Goal: Task Accomplishment & Management: Complete application form

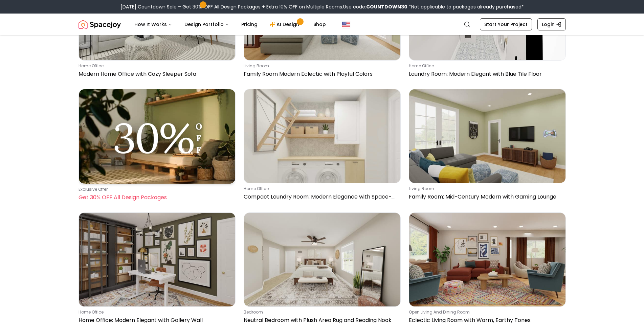
scroll to position [359, 0]
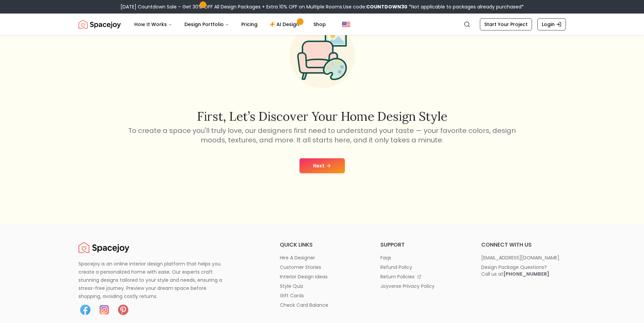
scroll to position [35, 0]
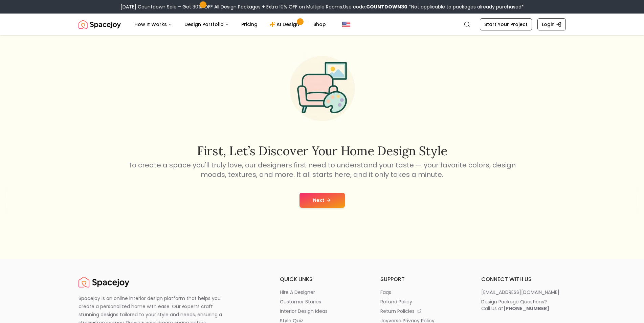
click at [322, 199] on button "Next" at bounding box center [322, 200] width 45 height 15
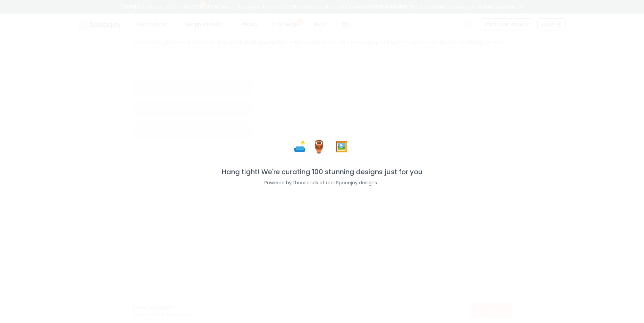
scroll to position [45, 0]
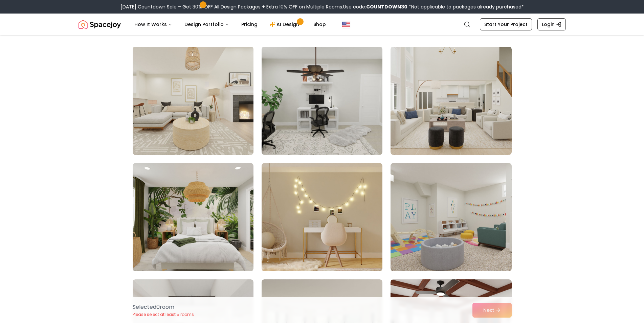
click at [190, 67] on img at bounding box center [193, 101] width 127 height 114
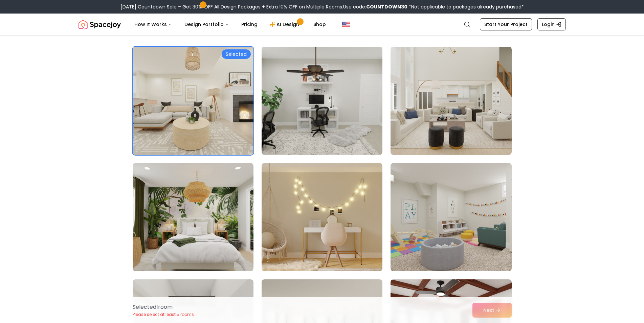
click at [240, 56] on div "Selected" at bounding box center [236, 53] width 29 height 9
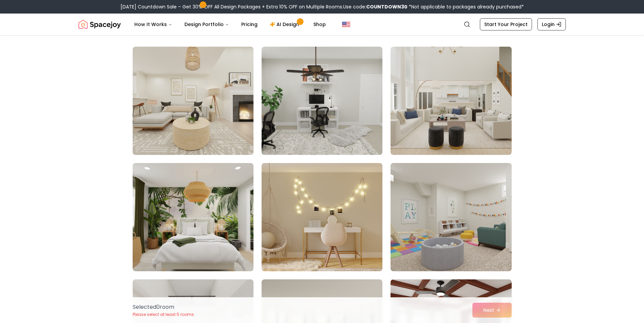
scroll to position [114, 0]
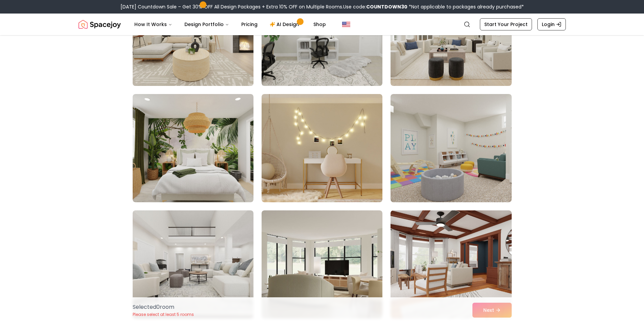
click at [490, 306] on div "Selected 0 room Please select at least 5 rooms Next" at bounding box center [322, 311] width 390 height 26
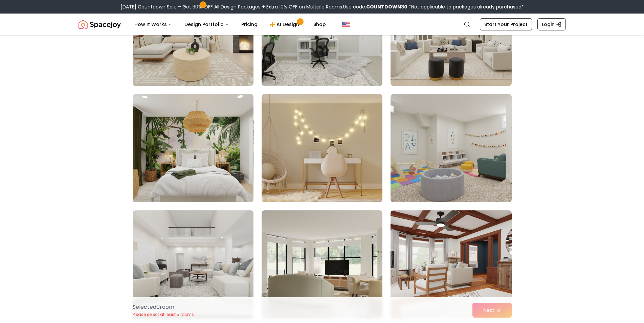
click at [224, 115] on img at bounding box center [193, 148] width 127 height 114
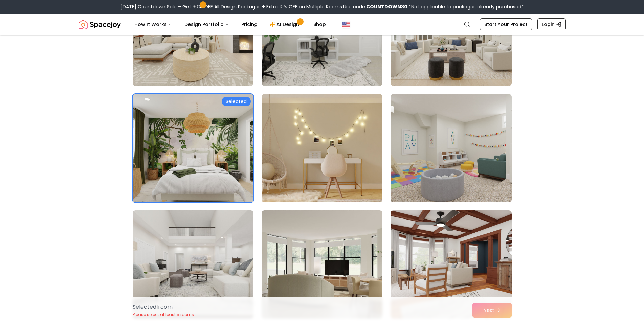
click at [212, 55] on img at bounding box center [193, 32] width 127 height 114
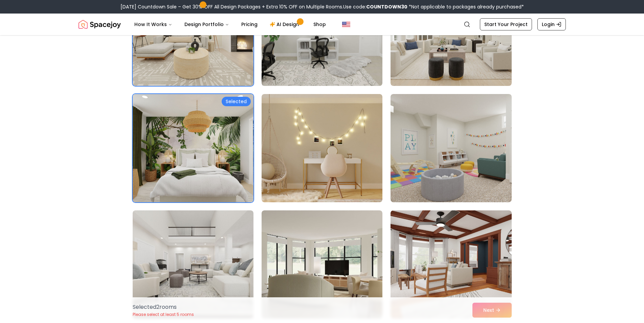
click at [205, 149] on img at bounding box center [193, 148] width 127 height 114
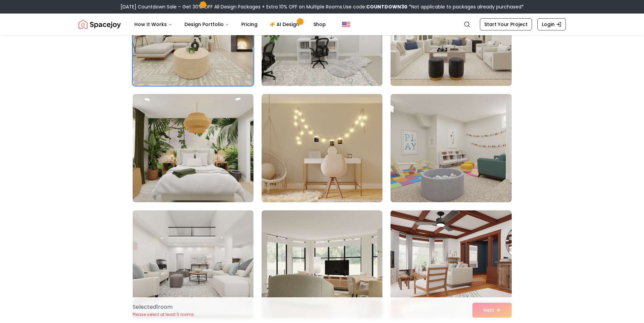
click at [498, 310] on div "Selected 1 room Please select at least 5 rooms Next" at bounding box center [322, 311] width 390 height 26
